Goal: Task Accomplishment & Management: Complete application form

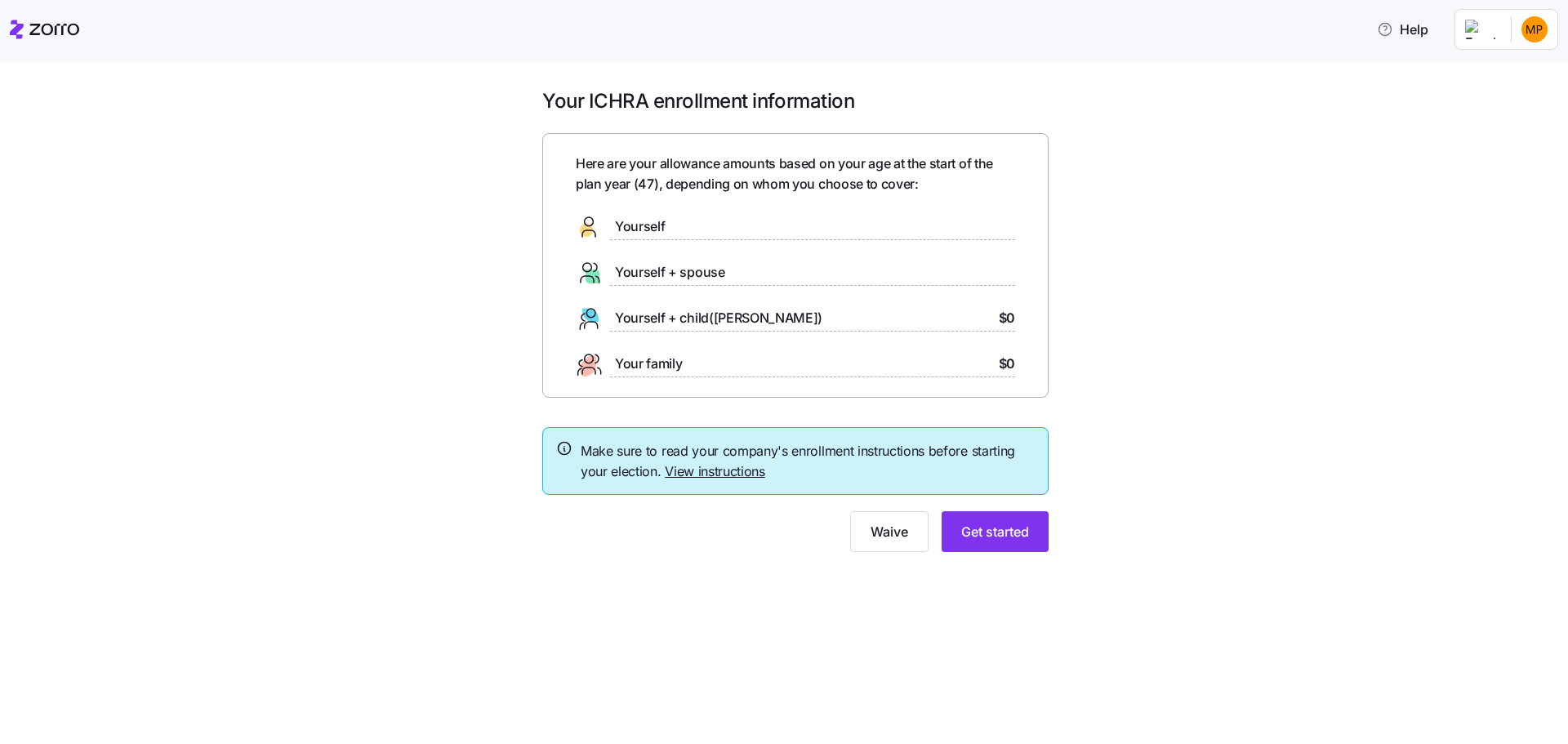
click at [697, 468] on link "View instructions" at bounding box center [715, 470] width 101 height 16
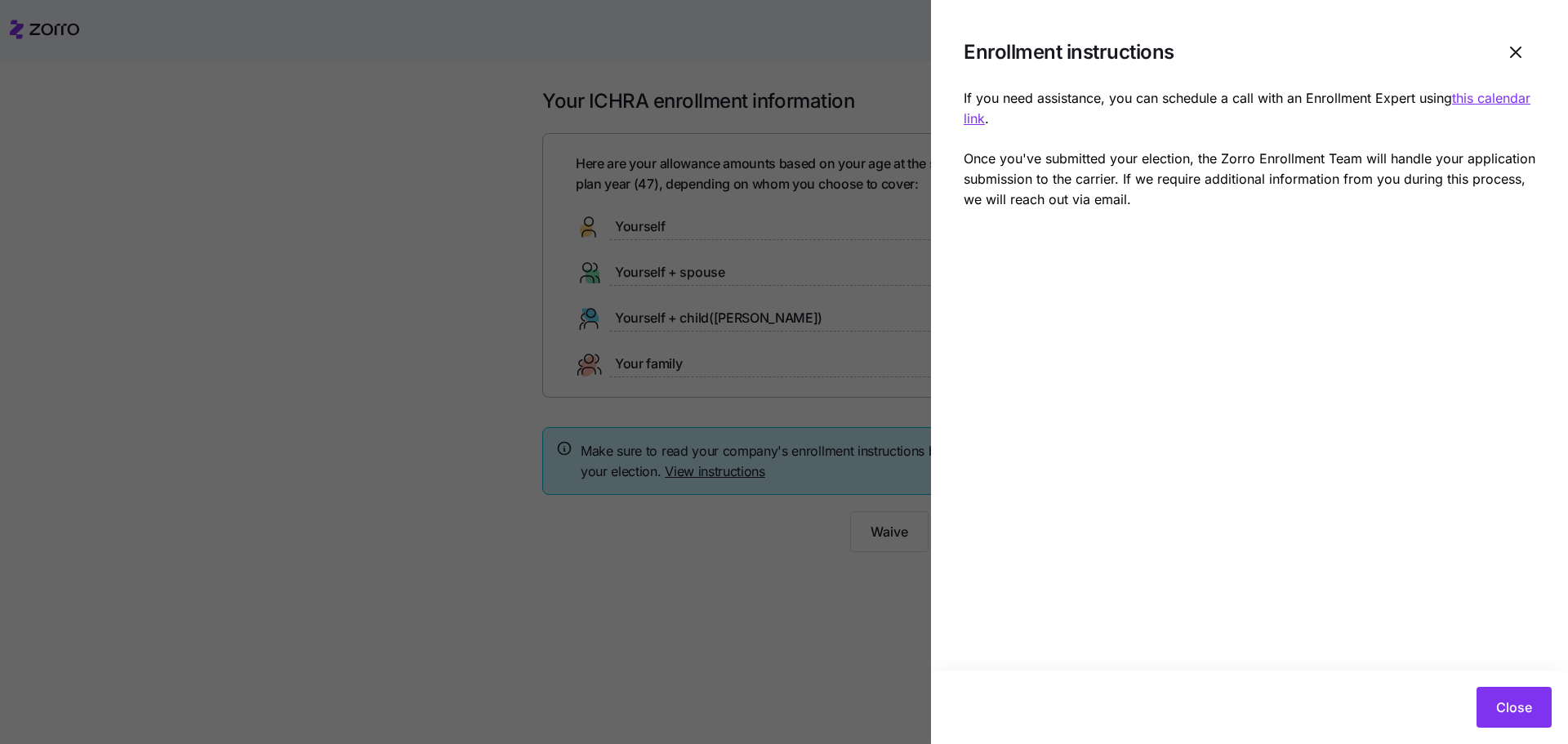
drag, startPoint x: 245, startPoint y: 582, endPoint x: 353, endPoint y: 555, distance: 111.3
click at [246, 582] on div at bounding box center [784, 372] width 1568 height 744
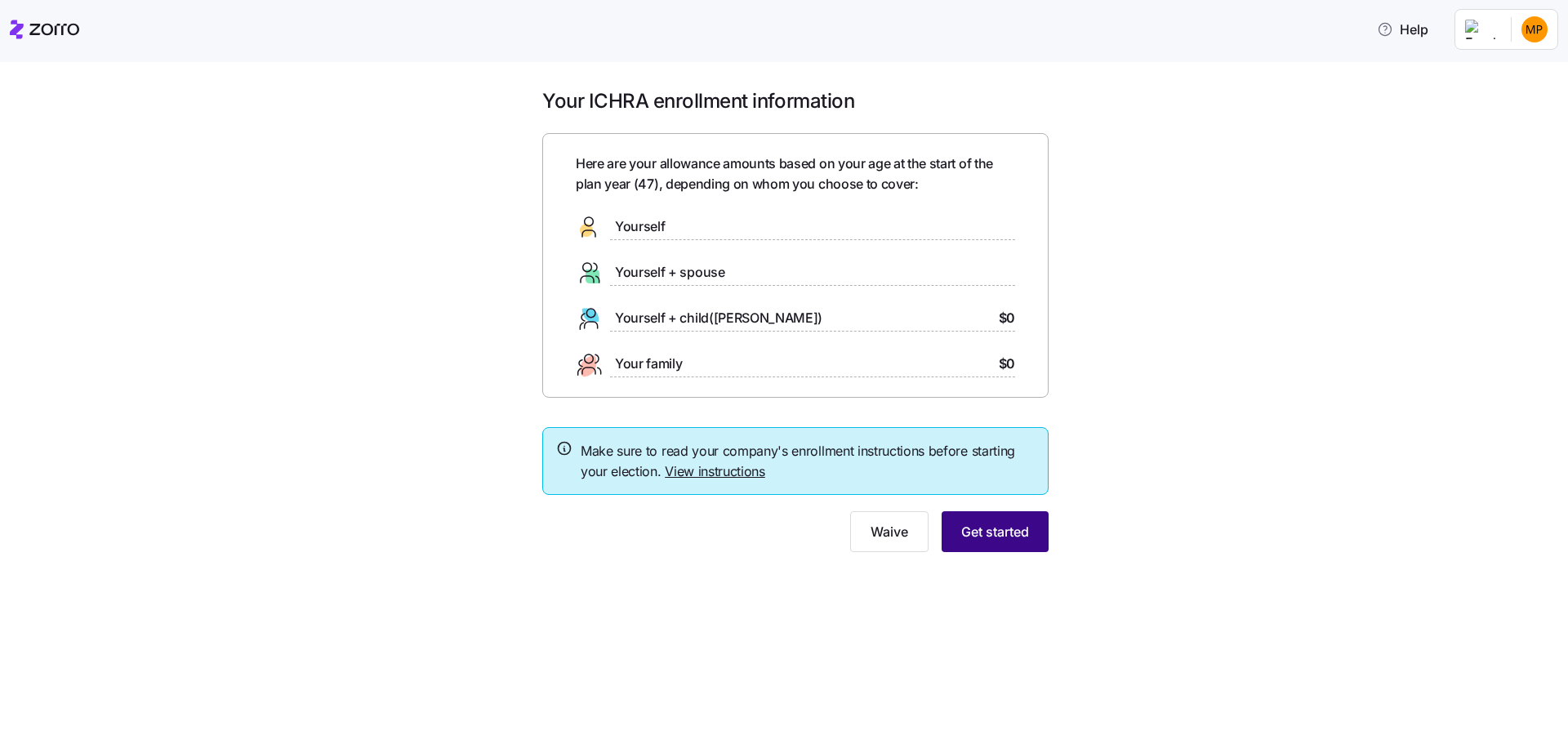
click at [1015, 536] on span "Get started" at bounding box center [995, 531] width 68 height 20
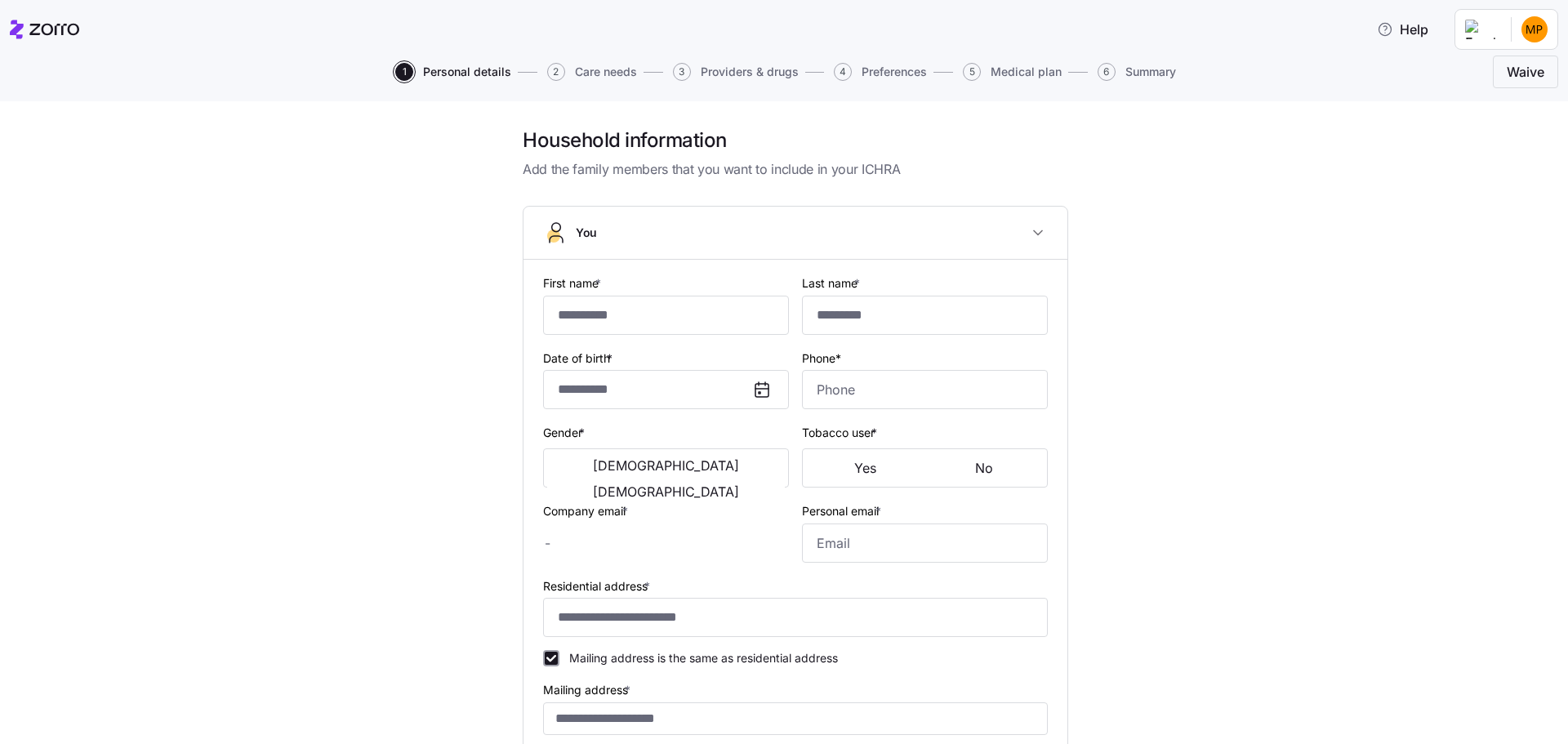
type input "*****"
type input "****"
type input "moses.park@gmail.com"
type input "**********"
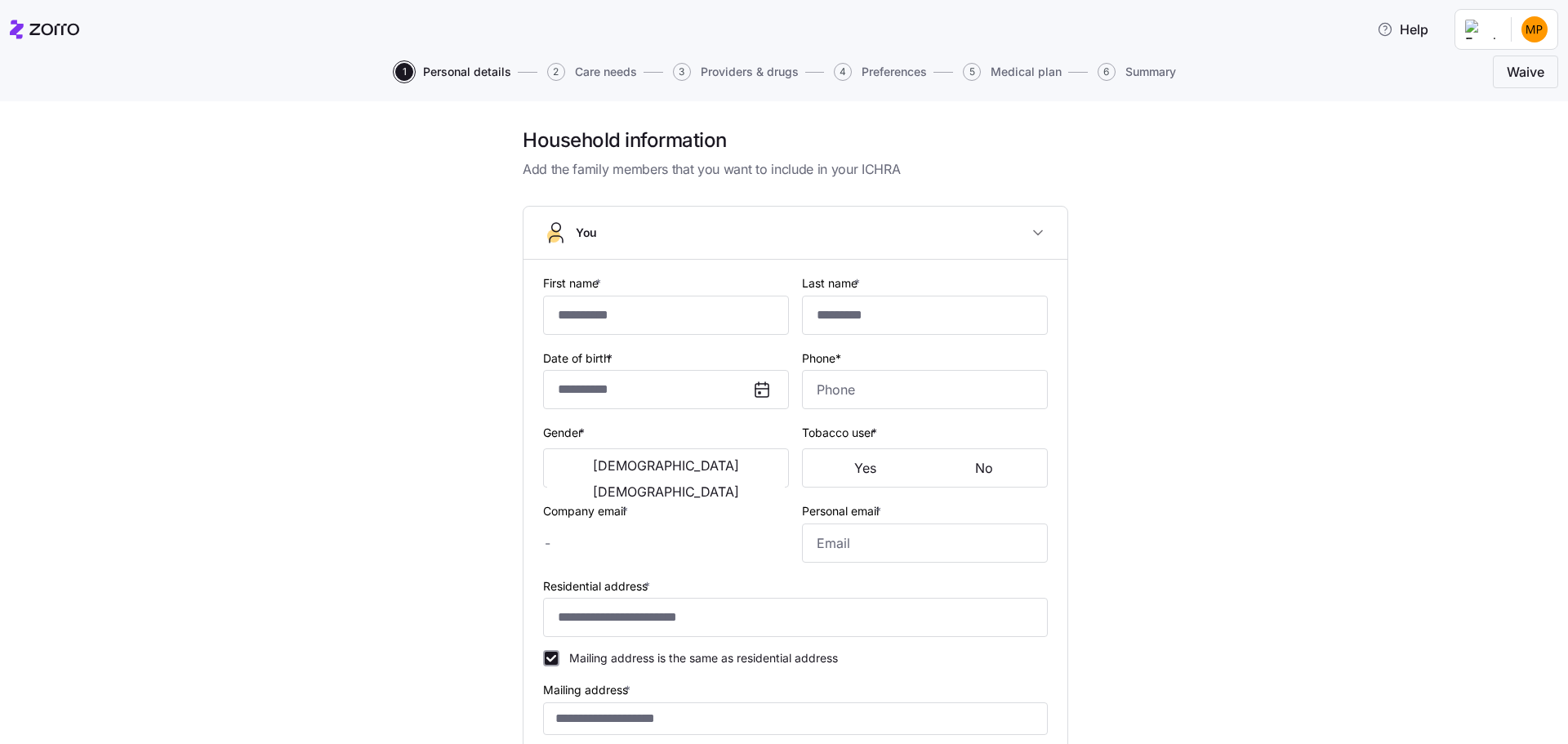
checkbox input "true"
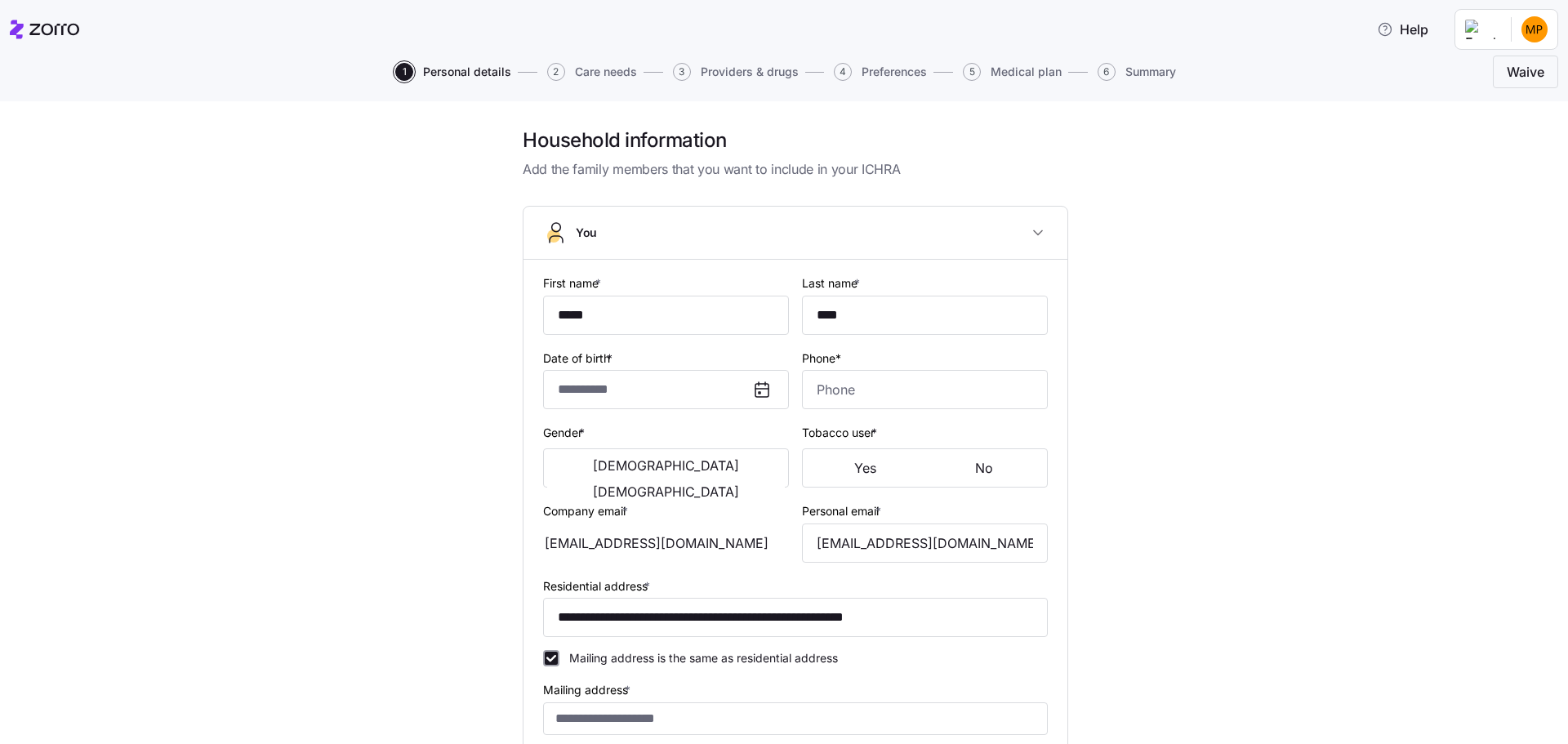
type input "**********"
type input "(917) 745-7503"
type input "US citizen"
type input "Married"
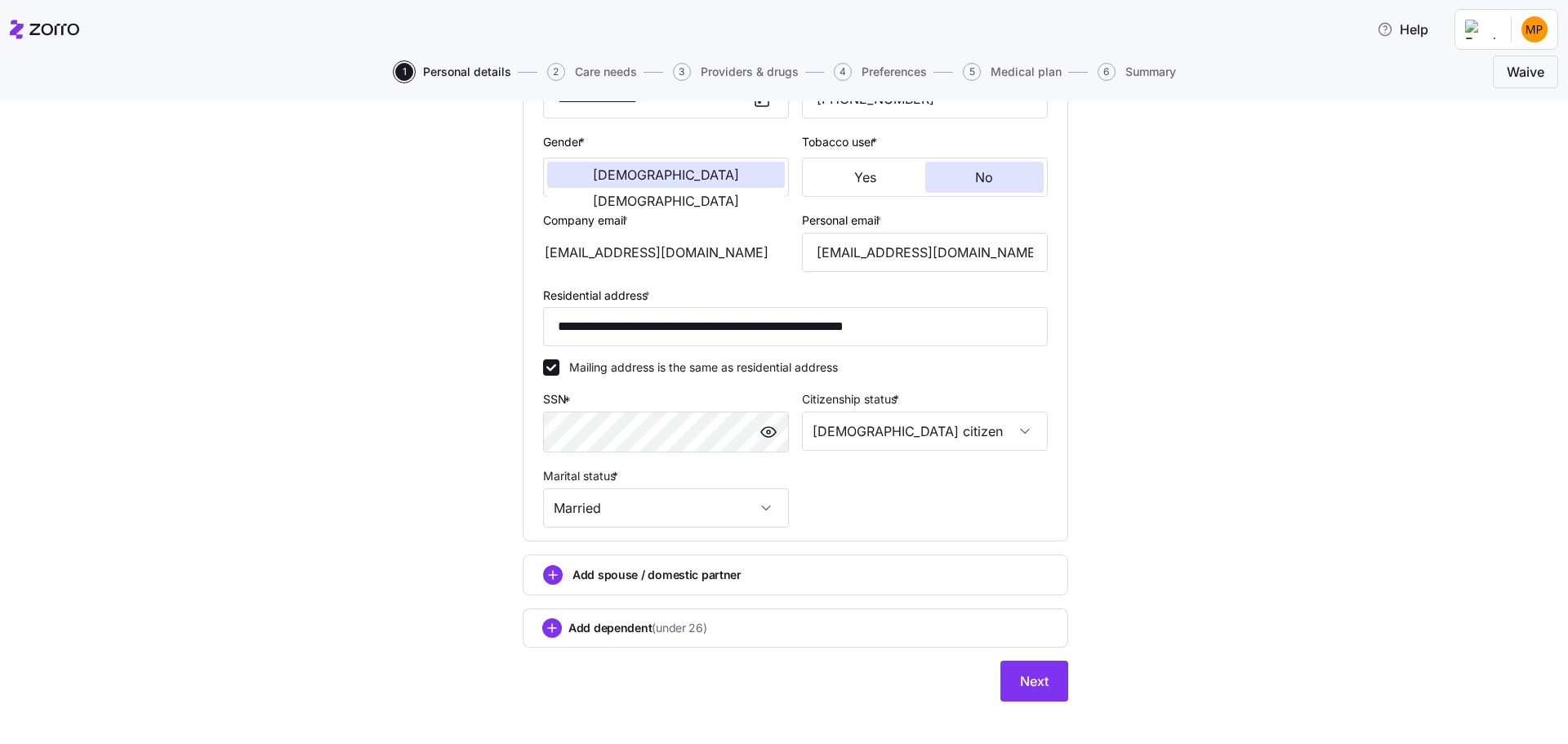
scroll to position [307, 0]
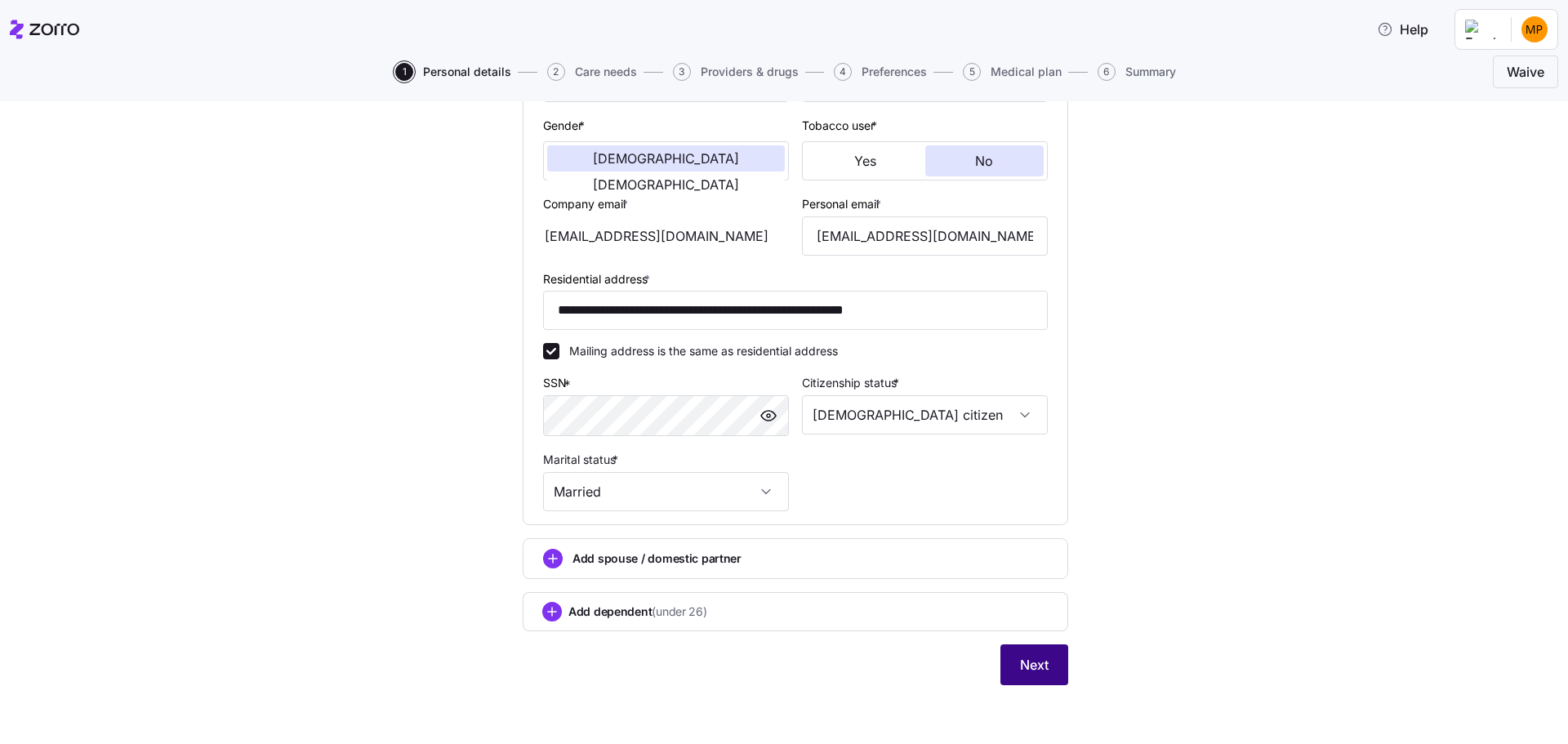
click at [1036, 674] on span "Next" at bounding box center [1035, 664] width 29 height 20
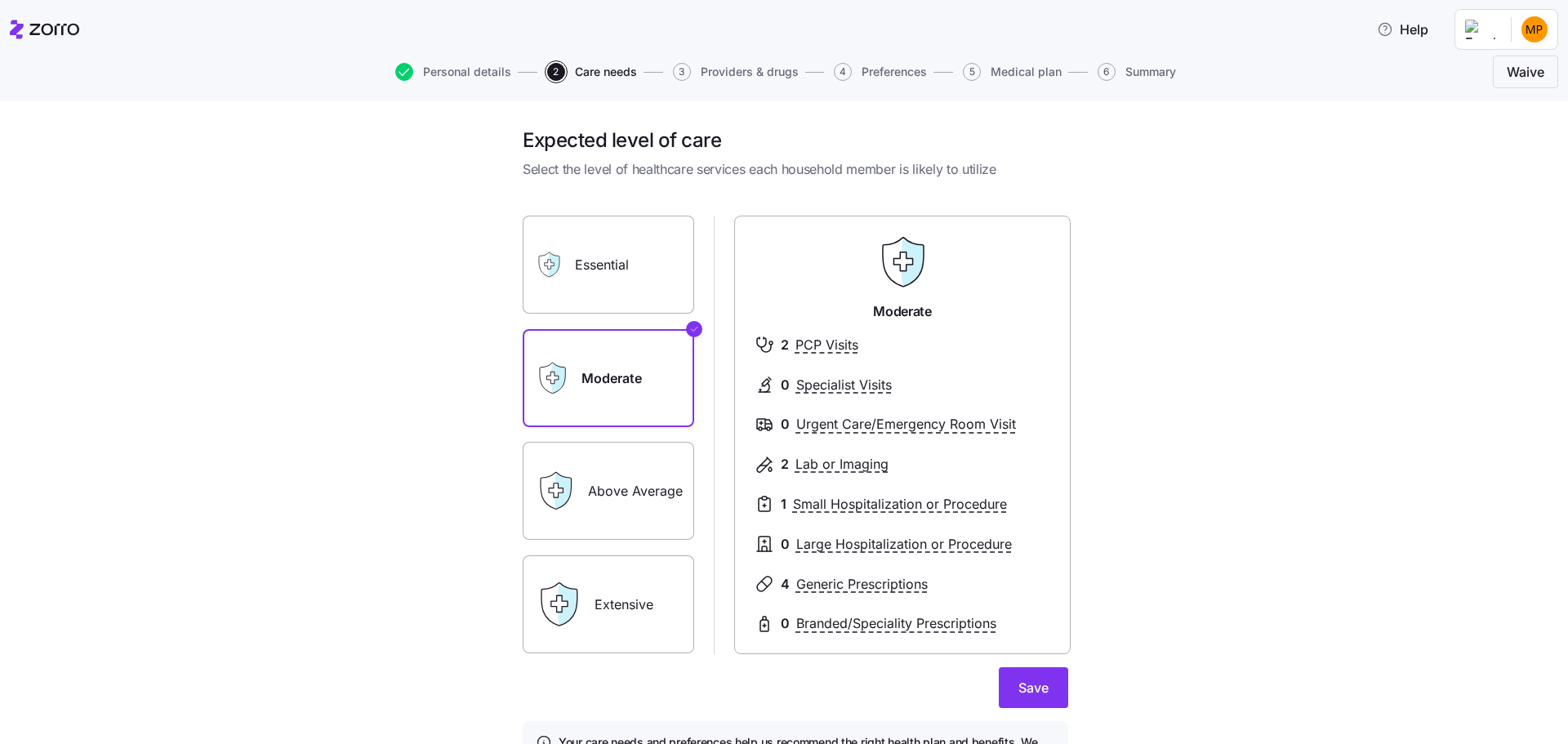
click at [558, 299] on div "Essential" at bounding box center [608, 264] width 171 height 98
click at [622, 284] on label "Essential" at bounding box center [608, 264] width 171 height 98
click at [0, 0] on input "Essential" at bounding box center [0, 0] width 0 height 0
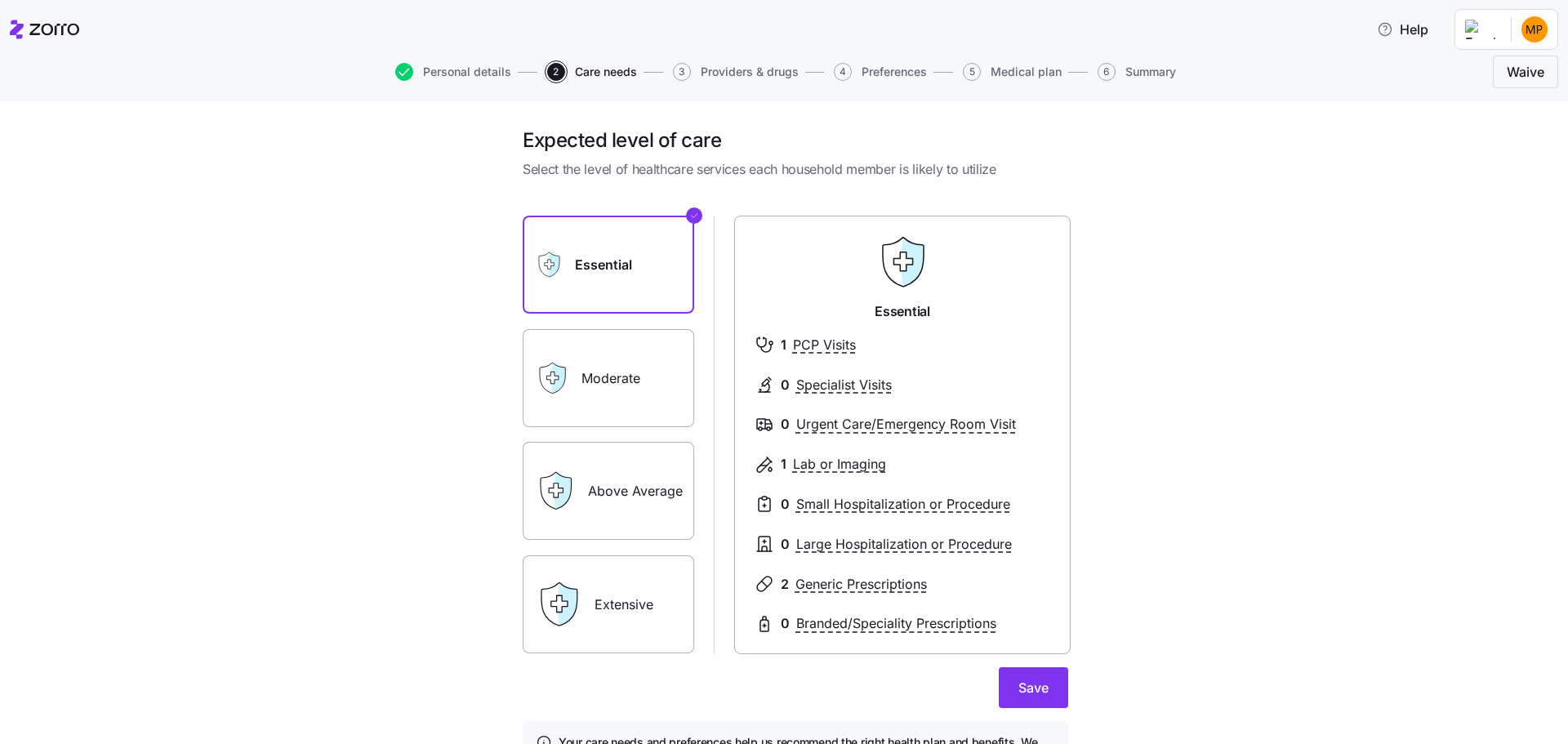
click at [566, 379] on div "Moderate" at bounding box center [608, 378] width 171 height 98
click at [595, 363] on label "Moderate" at bounding box center [608, 378] width 171 height 98
click at [0, 0] on input "Moderate" at bounding box center [0, 0] width 0 height 0
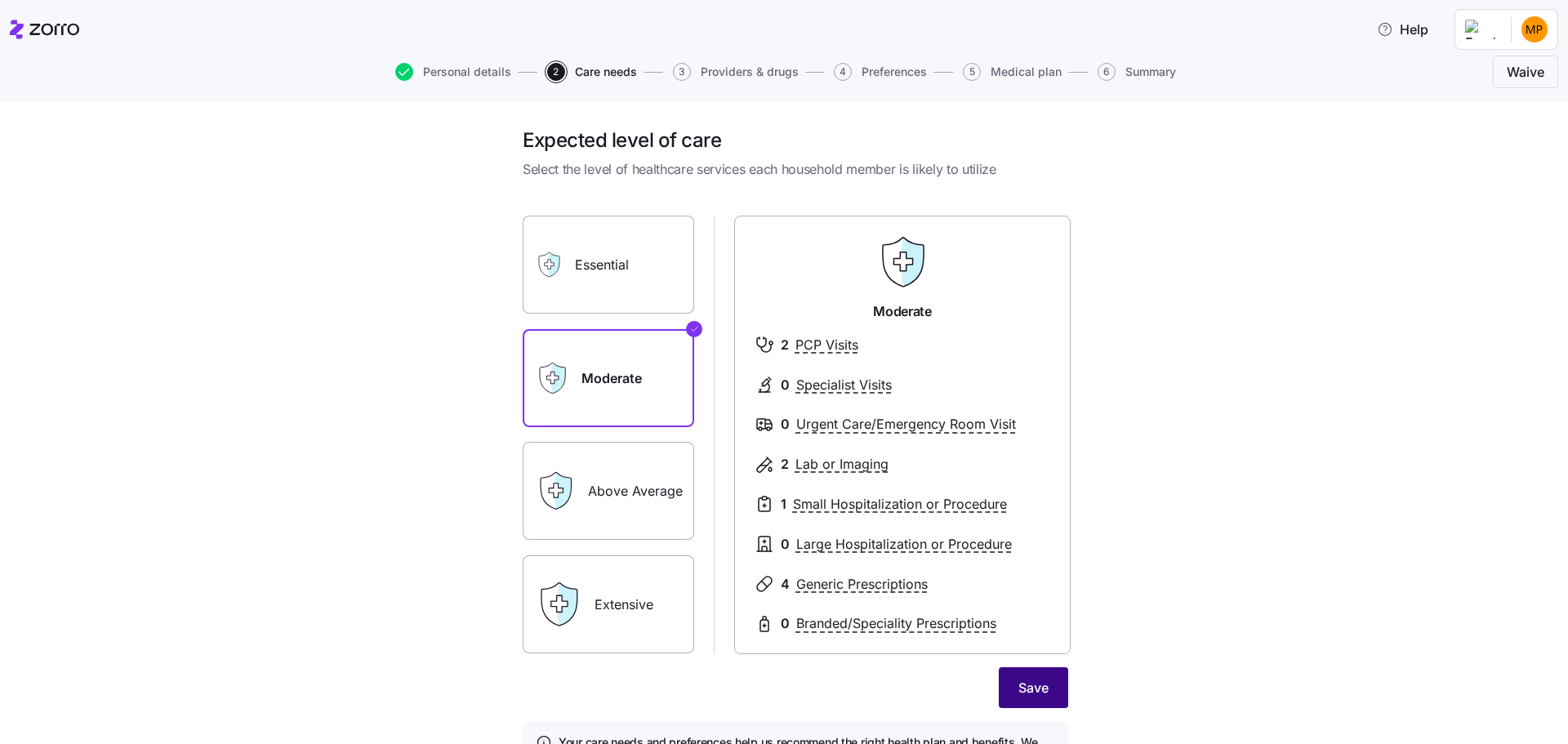
click at [1021, 693] on span "Save" at bounding box center [1034, 687] width 30 height 20
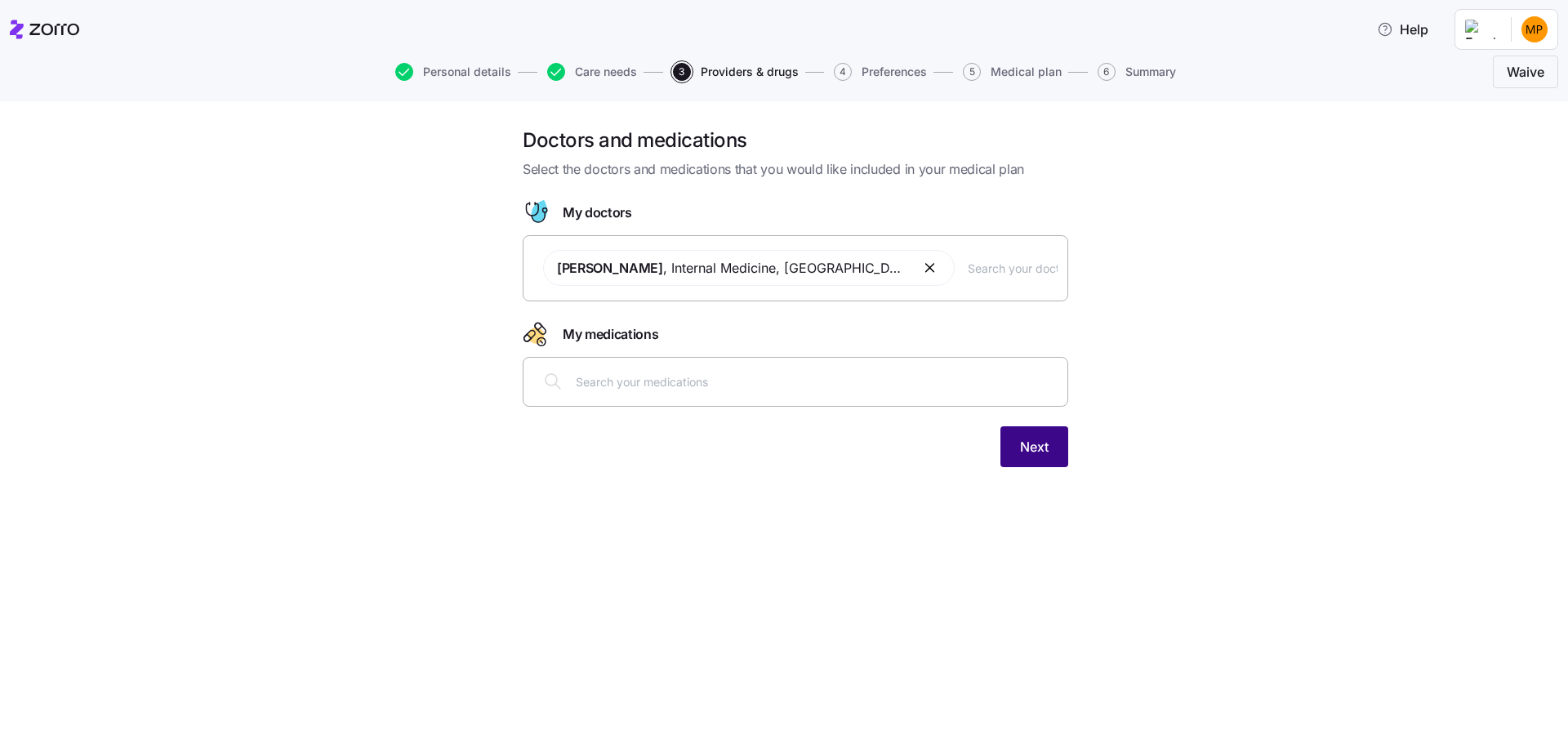
click at [1038, 457] on button "Next" at bounding box center [1034, 446] width 68 height 41
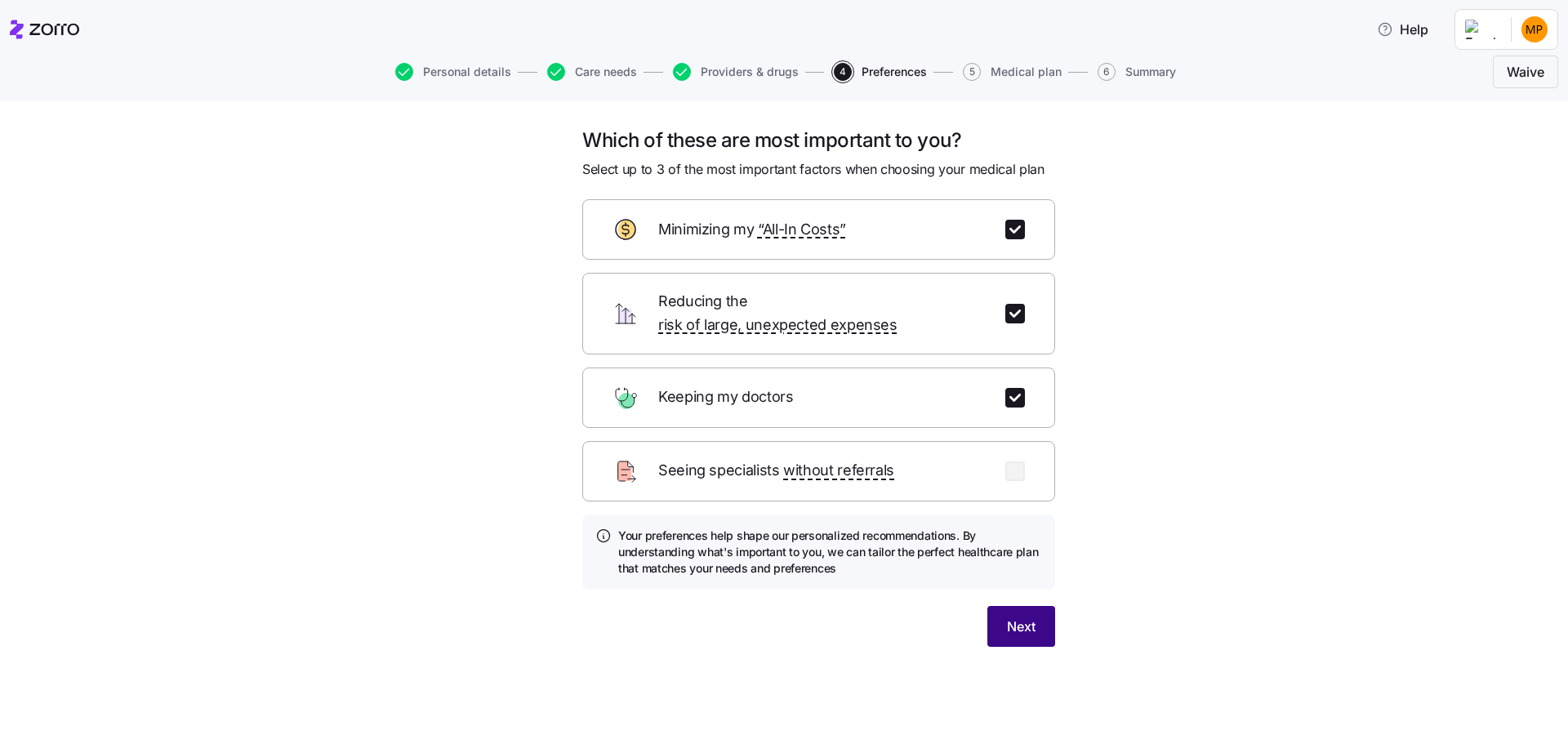
click at [998, 606] on button "Next" at bounding box center [1021, 626] width 68 height 41
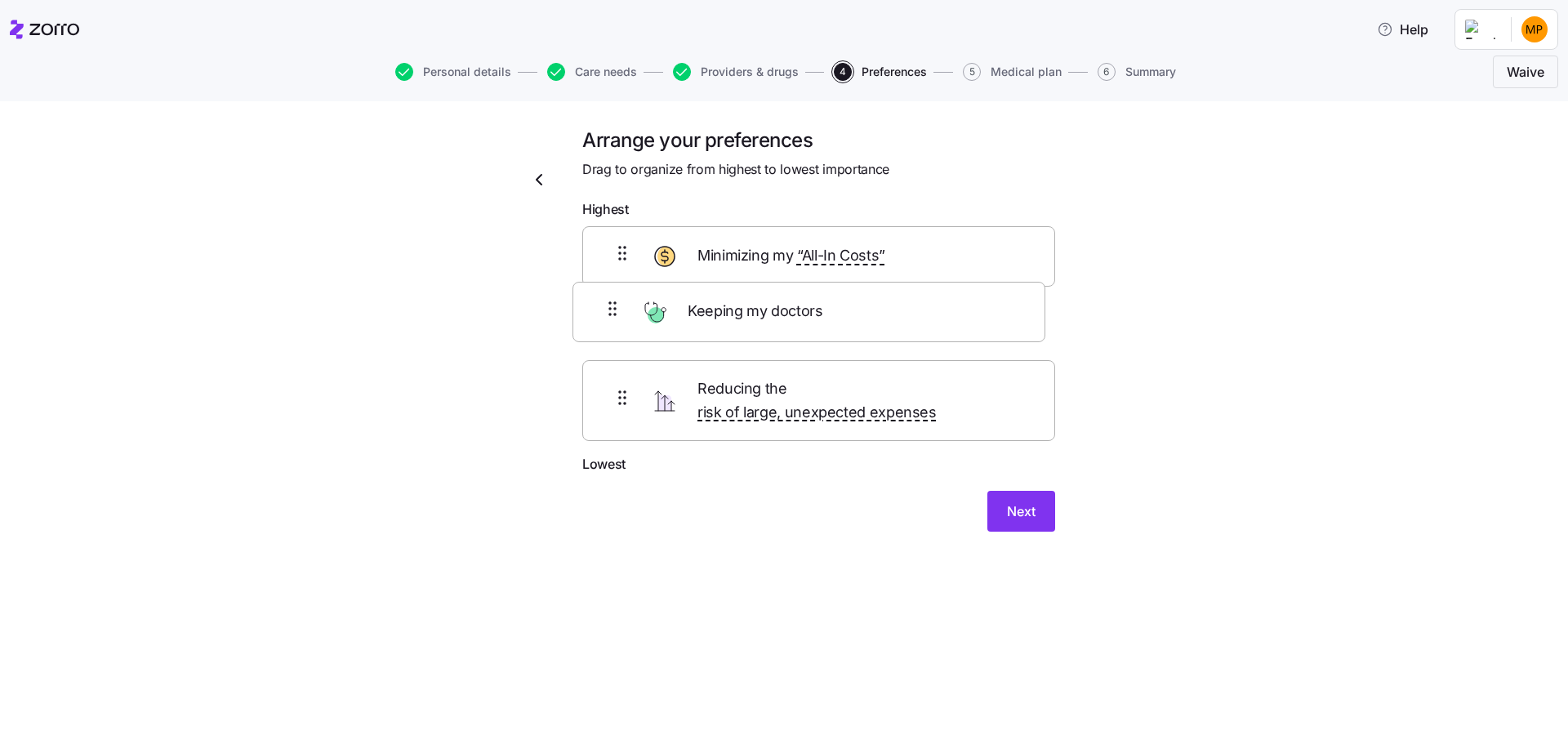
drag, startPoint x: 616, startPoint y: 400, endPoint x: 607, endPoint y: 303, distance: 97.4
click at [607, 303] on div "Minimizing my “All-In Costs” Reducing the risk of large, unexpected expenses Ke…" at bounding box center [819, 341] width 473 height 228
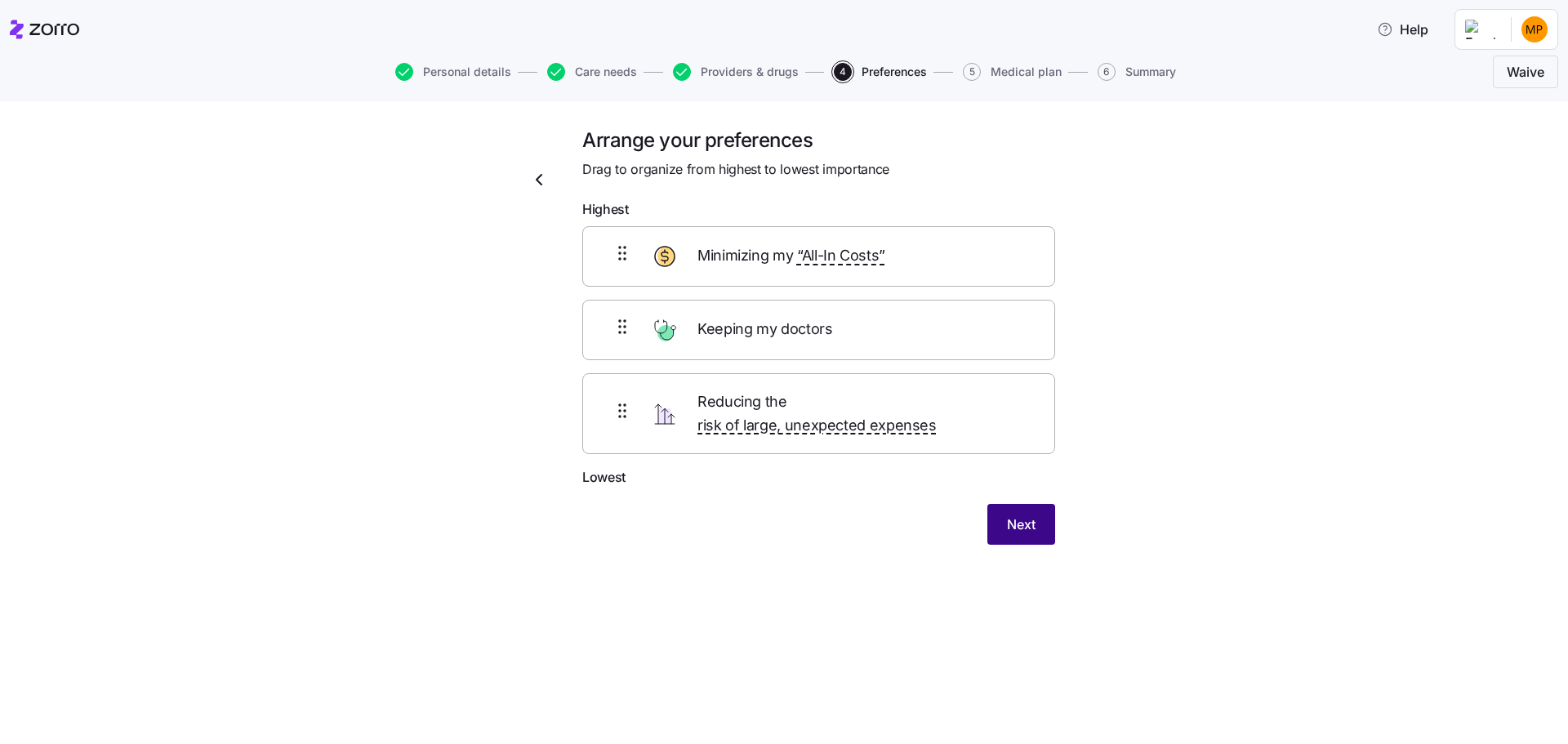
click at [1055, 514] on button "Next" at bounding box center [1021, 523] width 68 height 41
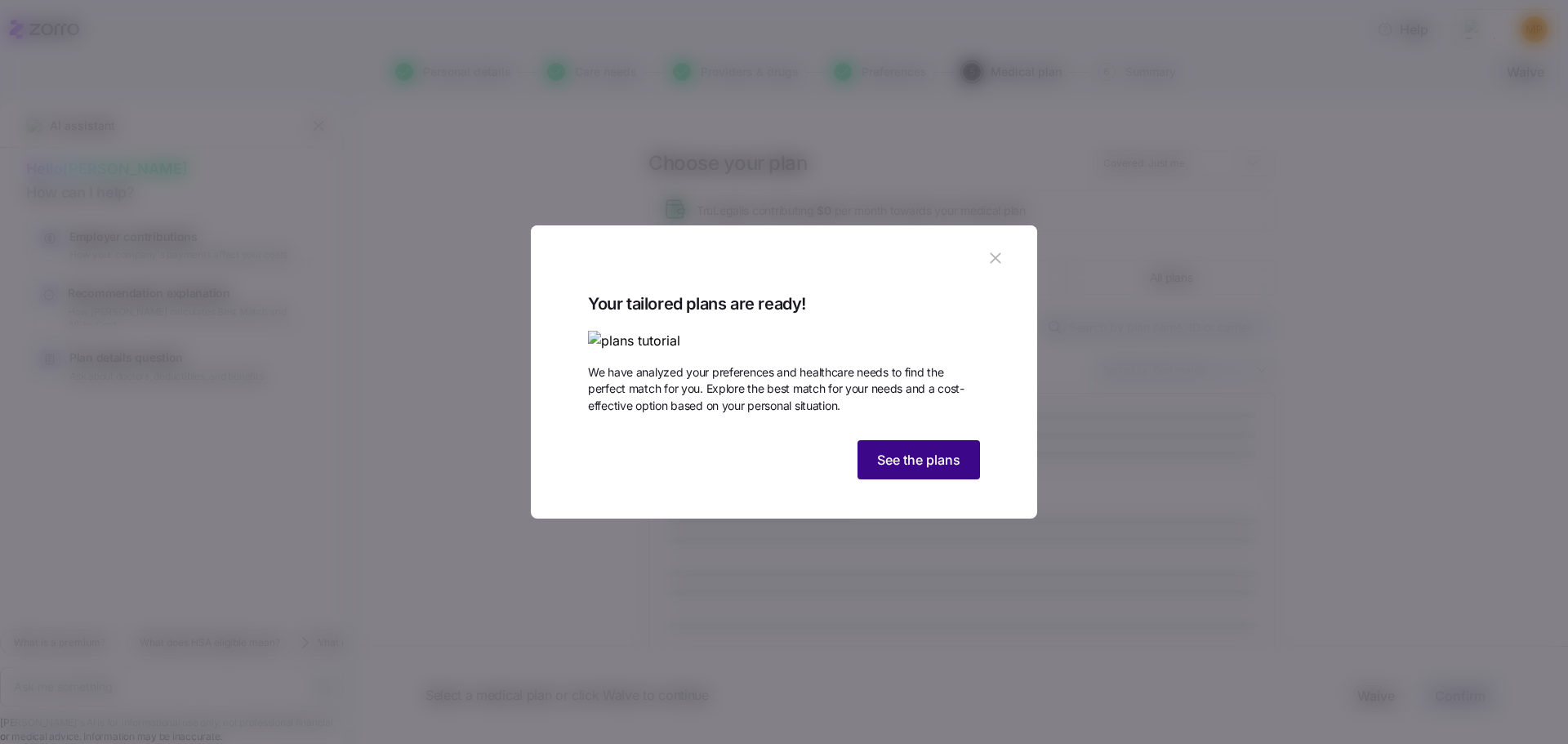
click at [896, 469] on span "See the plans" at bounding box center [919, 460] width 84 height 20
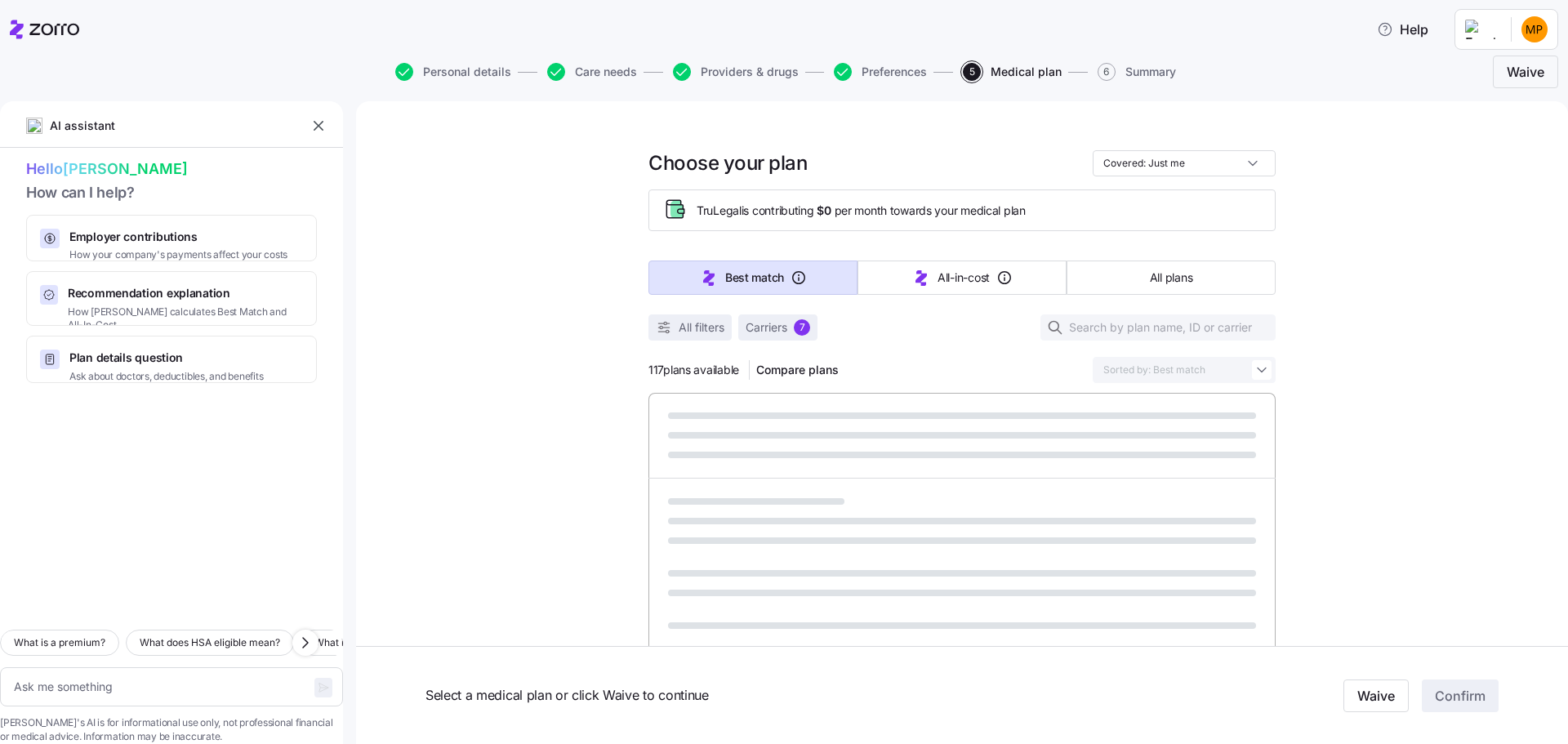
type textarea "x"
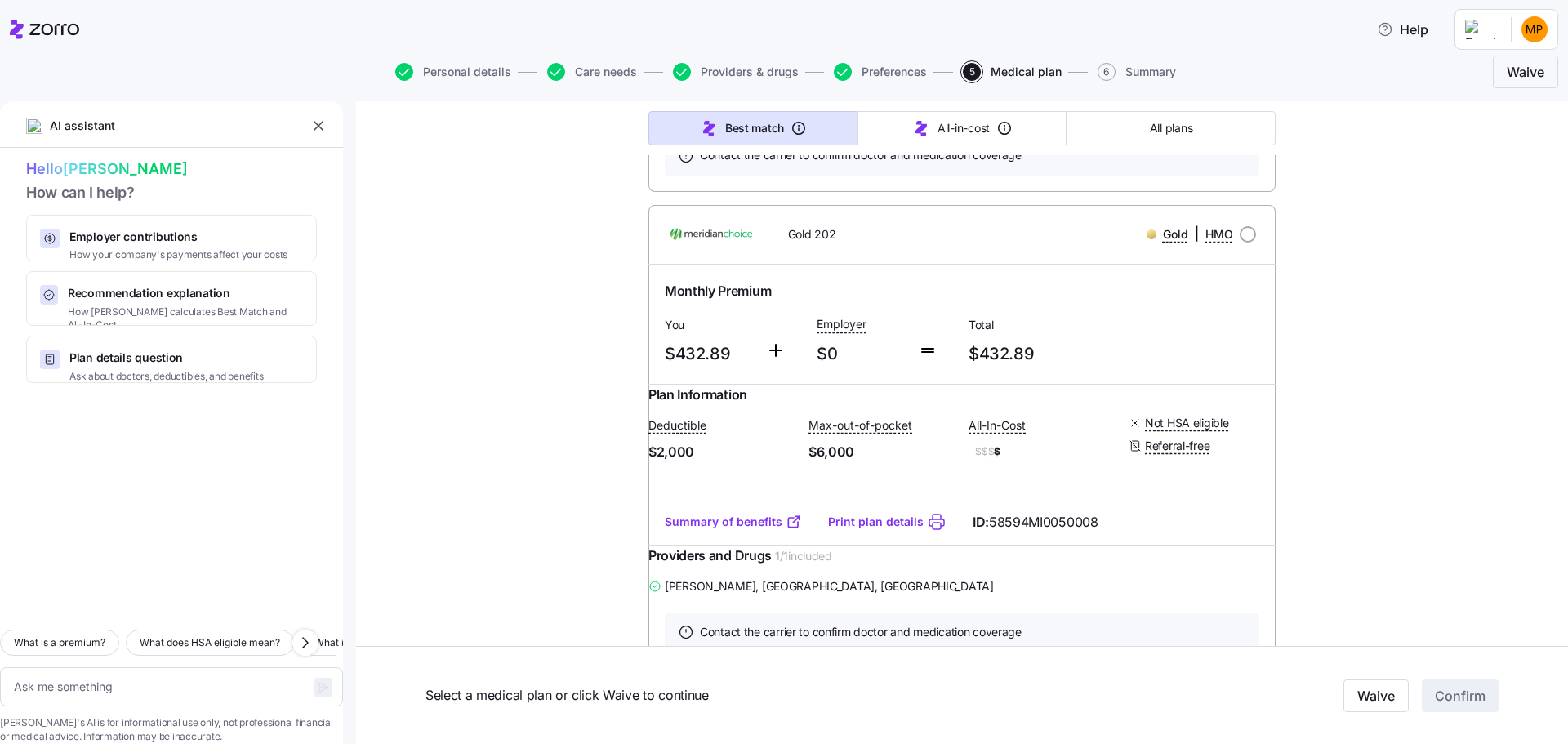
scroll to position [1877, 0]
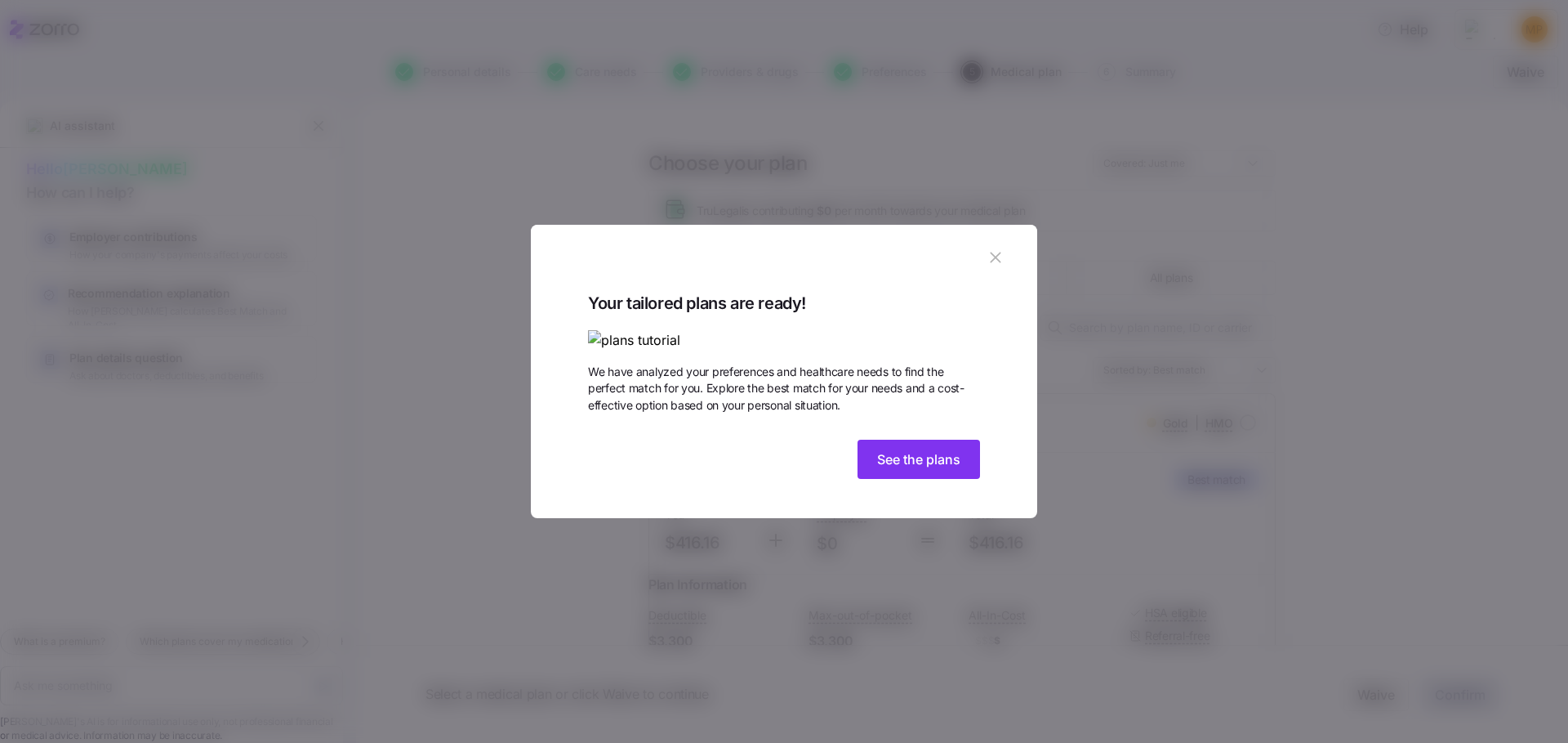
type textarea "x"
